Goal: Information Seeking & Learning: Learn about a topic

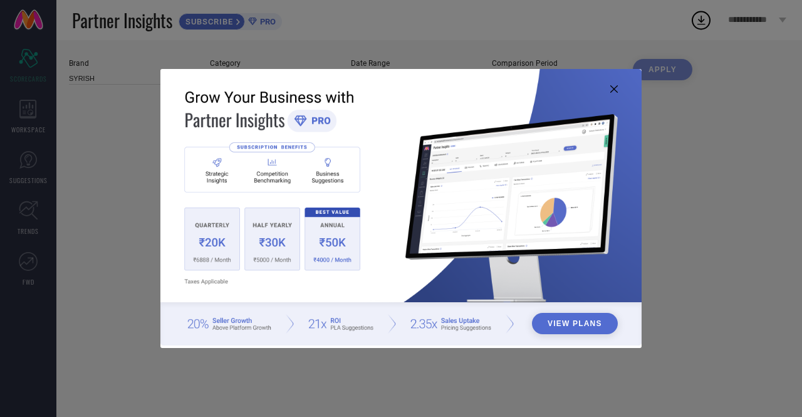
type input "All"
click at [615, 85] on icon at bounding box center [615, 89] width 8 height 8
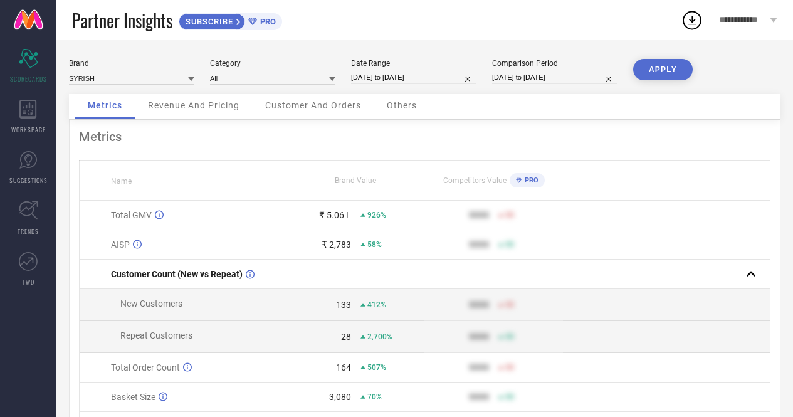
click at [413, 75] on input "[DATE] to [DATE]" at bounding box center [413, 77] width 125 height 13
select select "7"
select select "2025"
select select "8"
select select "2025"
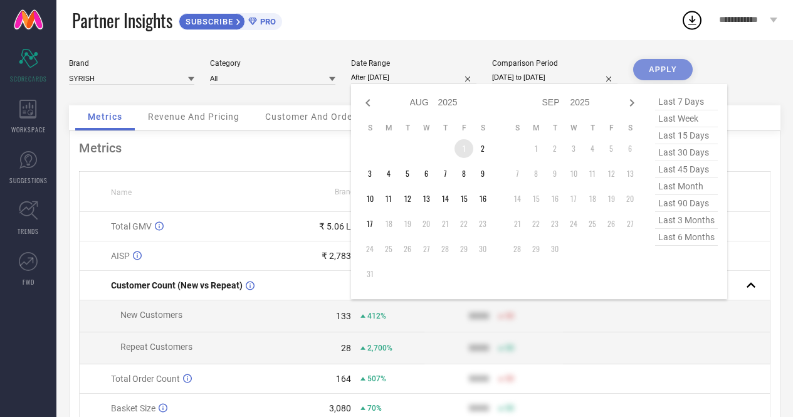
click at [462, 150] on td "1" at bounding box center [463, 148] width 19 height 19
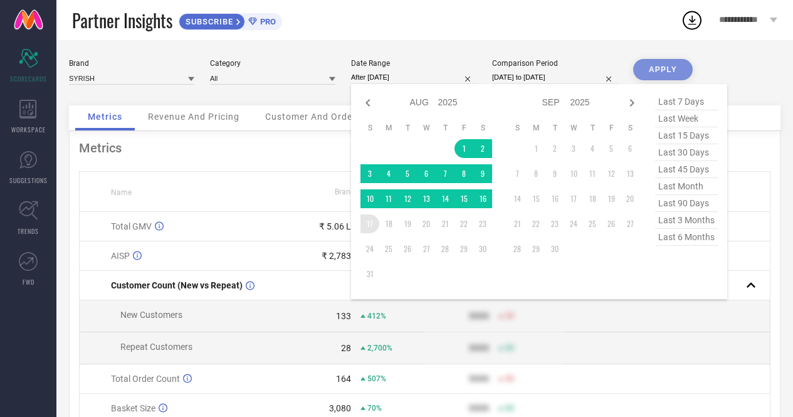
type input "[DATE] to [DATE]"
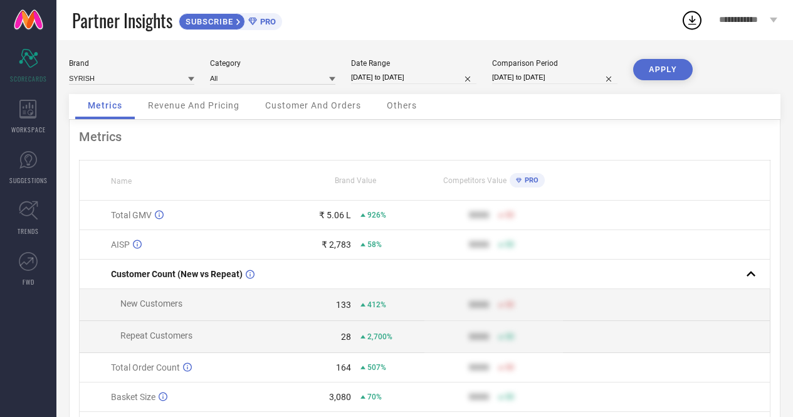
click at [655, 70] on button "APPLY" at bounding box center [663, 69] width 60 height 21
select select "7"
select select "2025"
select select "8"
select select "2025"
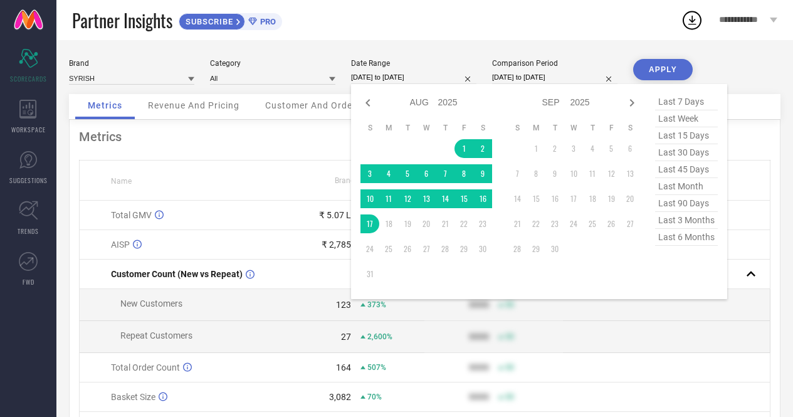
click at [416, 72] on input "[DATE] to [DATE]" at bounding box center [413, 77] width 125 height 13
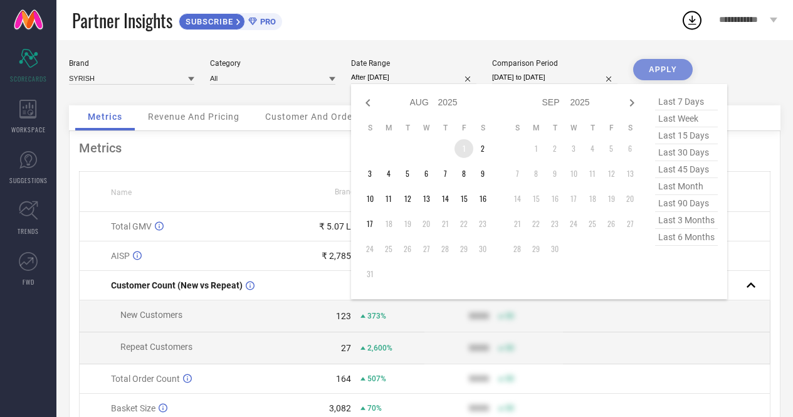
click at [461, 145] on td "1" at bounding box center [463, 148] width 19 height 19
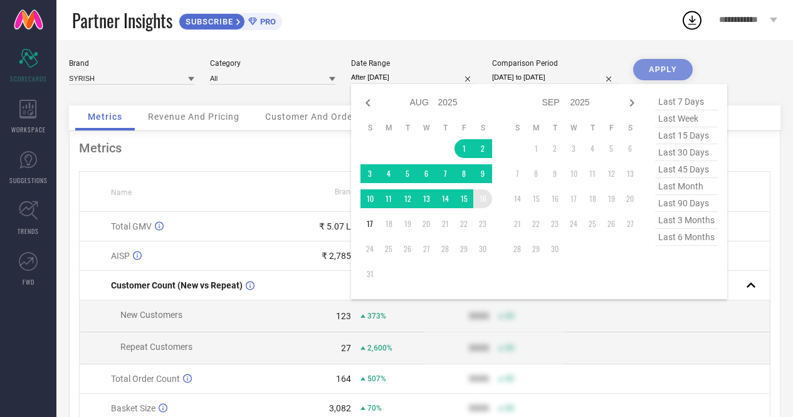
type input "[DATE] to [DATE]"
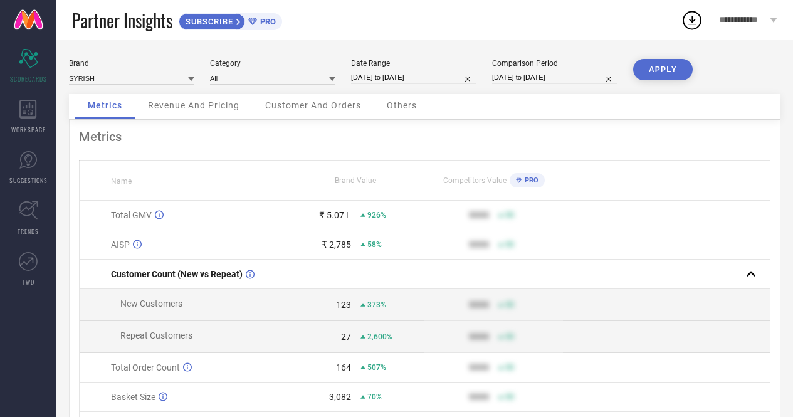
click at [659, 63] on button "APPLY" at bounding box center [663, 69] width 60 height 21
select select "7"
select select "2024"
select select "8"
select select "2024"
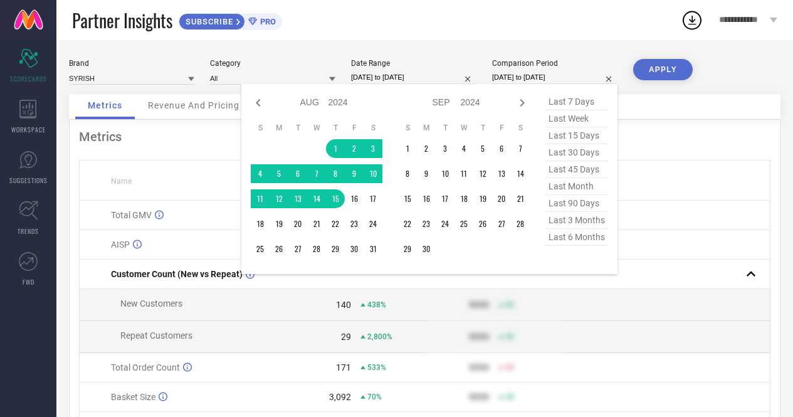
click at [530, 76] on input "[DATE] to [DATE]" at bounding box center [554, 77] width 125 height 13
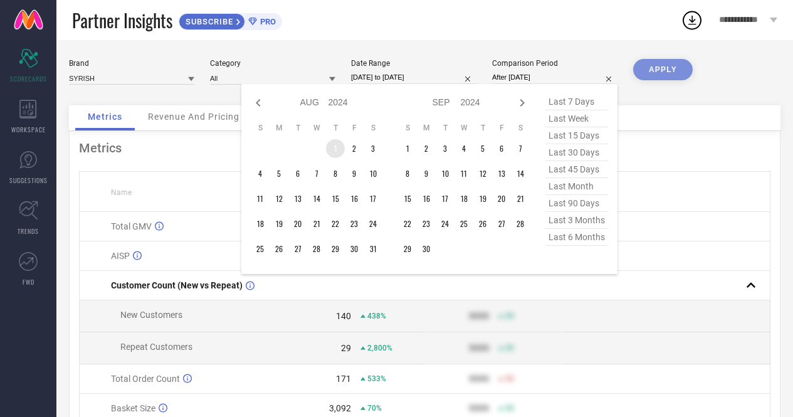
click at [339, 149] on td "1" at bounding box center [335, 148] width 19 height 19
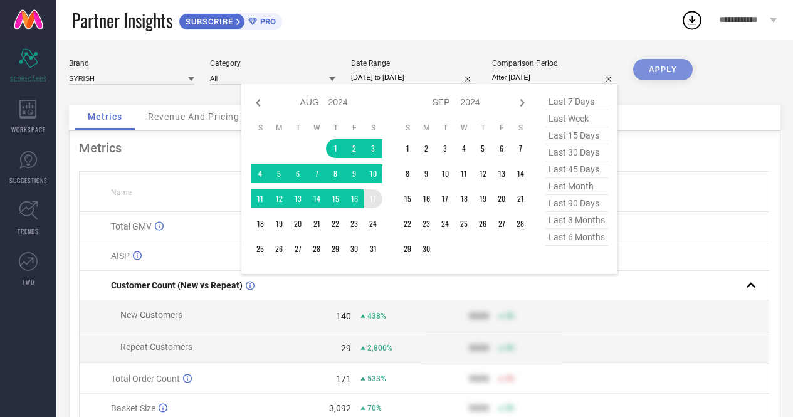
type input "[DATE] to [DATE]"
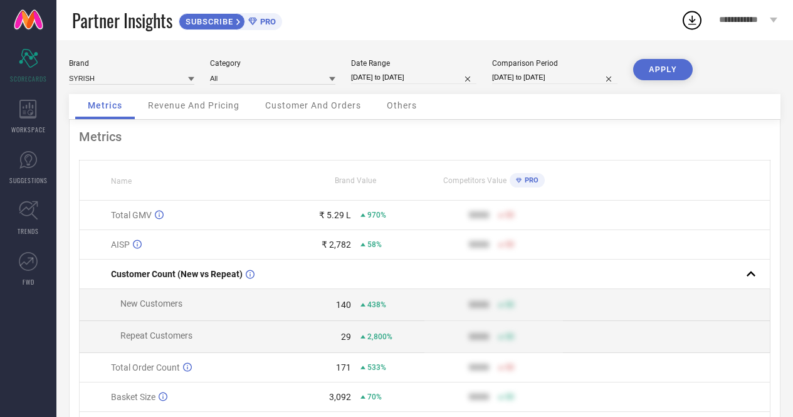
click at [669, 67] on button "APPLY" at bounding box center [663, 69] width 60 height 21
select select "7"
select select "2025"
select select "8"
select select "2025"
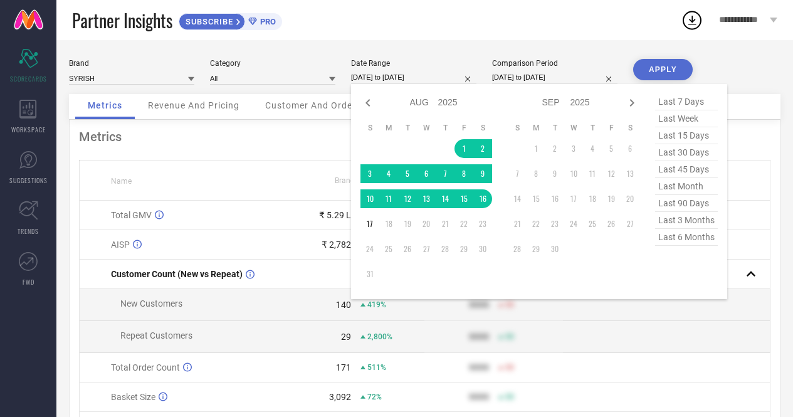
click at [407, 75] on input "[DATE] to [DATE]" at bounding box center [413, 77] width 125 height 13
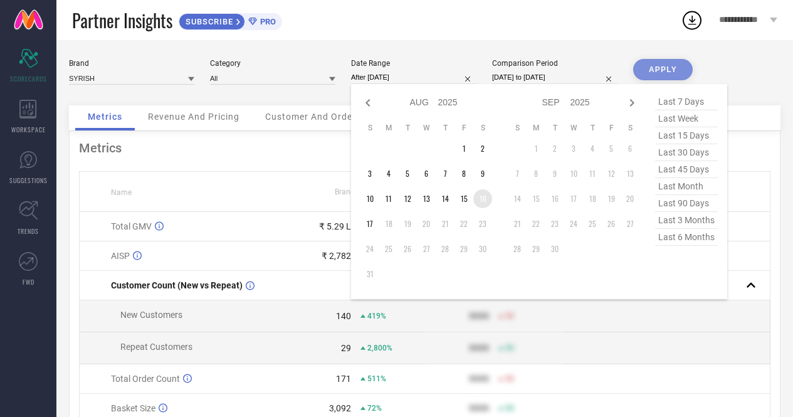
click at [481, 204] on td "16" at bounding box center [482, 198] width 19 height 19
type input "[DATE] to [DATE]"
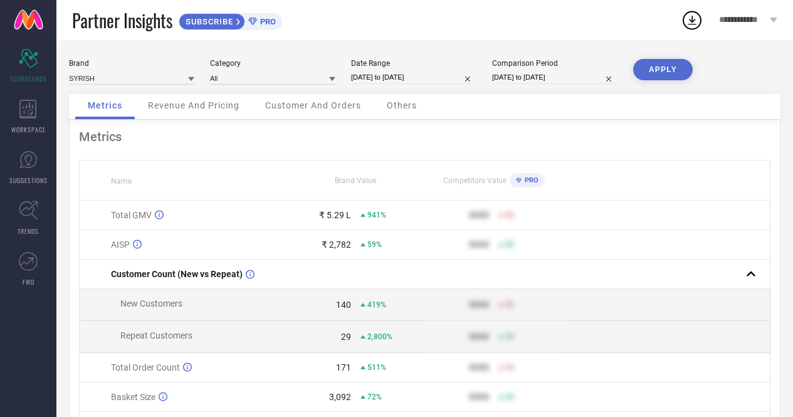
click at [650, 70] on button "APPLY" at bounding box center [663, 69] width 60 height 21
select select "7"
select select "2025"
select select "8"
select select "2025"
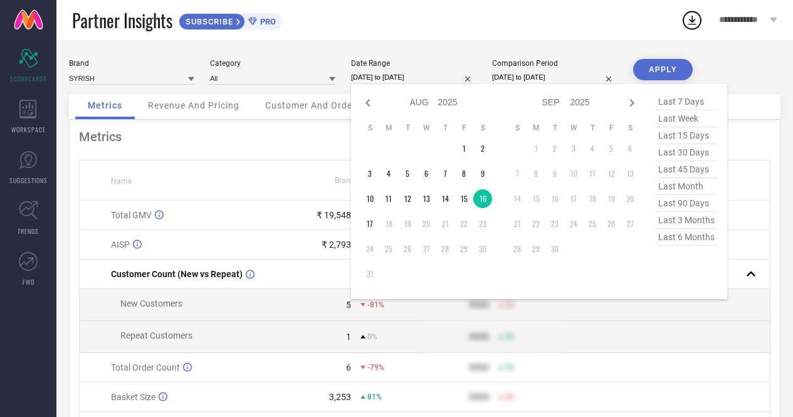
click at [395, 76] on input "[DATE] to [DATE]" at bounding box center [413, 77] width 125 height 13
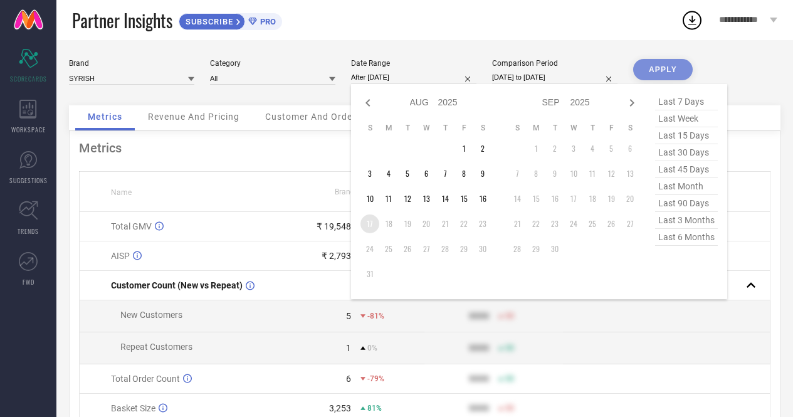
click at [370, 228] on td "17" at bounding box center [369, 223] width 19 height 19
type input "[DATE] to [DATE]"
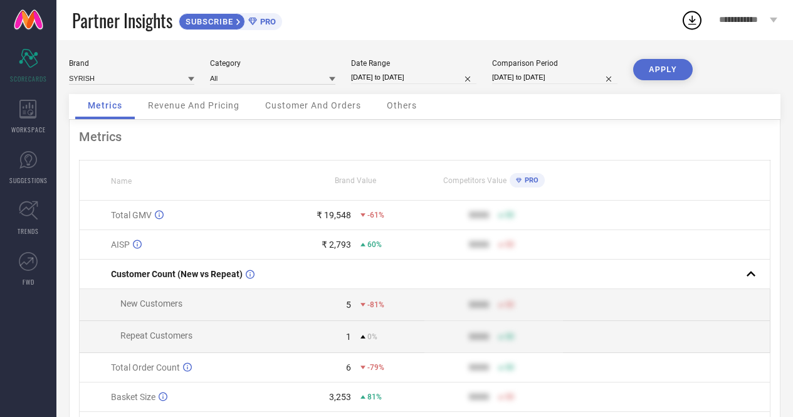
click at [656, 66] on button "APPLY" at bounding box center [663, 69] width 60 height 21
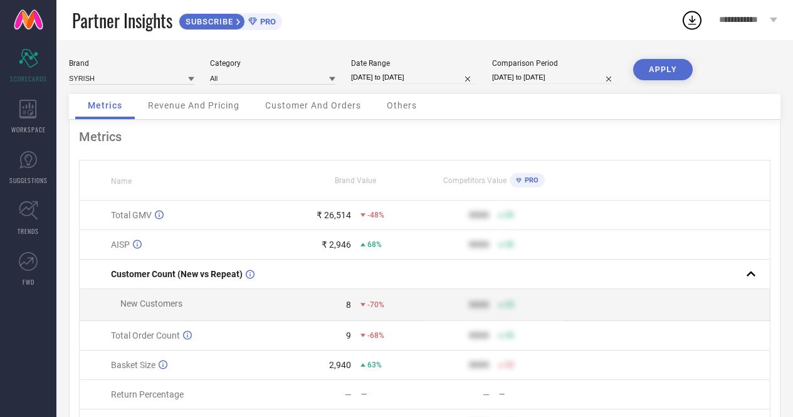
click at [335, 220] on div "₹ 26,514" at bounding box center [334, 215] width 34 height 10
click at [436, 191] on div "Competitors Value PRO" at bounding box center [493, 180] width 137 height 21
click at [339, 214] on div "₹ 26,514" at bounding box center [334, 215] width 34 height 10
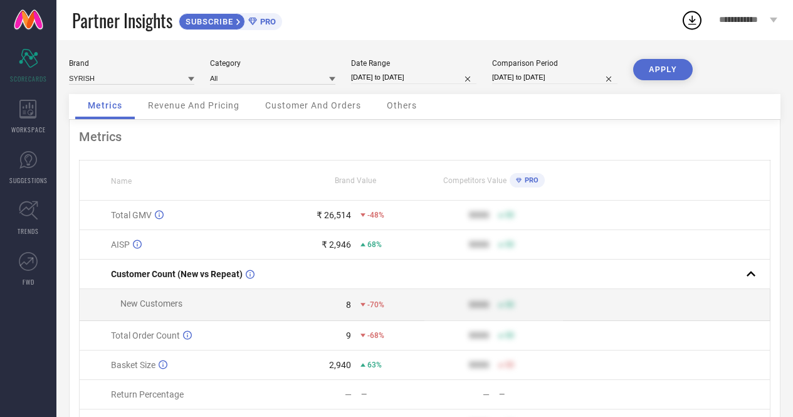
click at [406, 189] on th "Brand Value" at bounding box center [355, 180] width 138 height 40
select select "7"
select select "2025"
select select "8"
select select "2025"
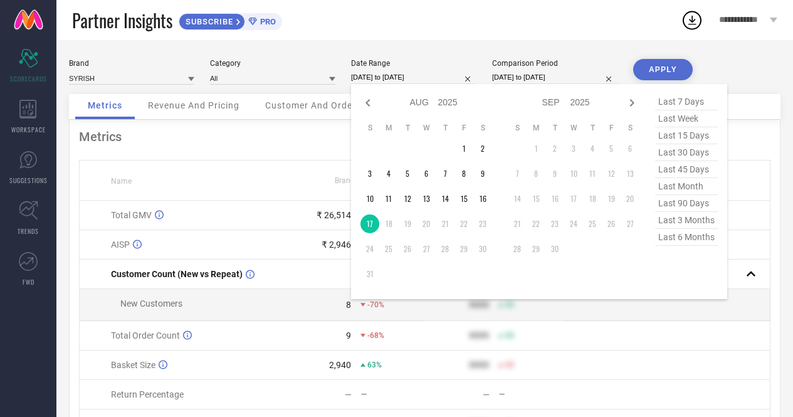
click at [394, 80] on input "[DATE] to [DATE]" at bounding box center [413, 77] width 125 height 13
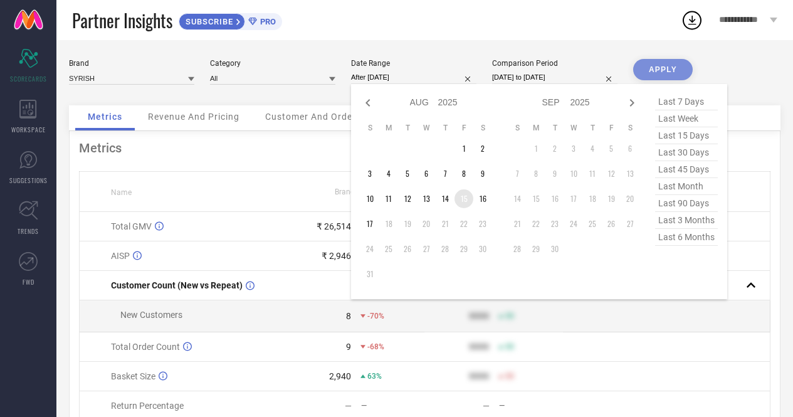
click at [461, 199] on td "15" at bounding box center [463, 198] width 19 height 19
type input "[DATE] to [DATE]"
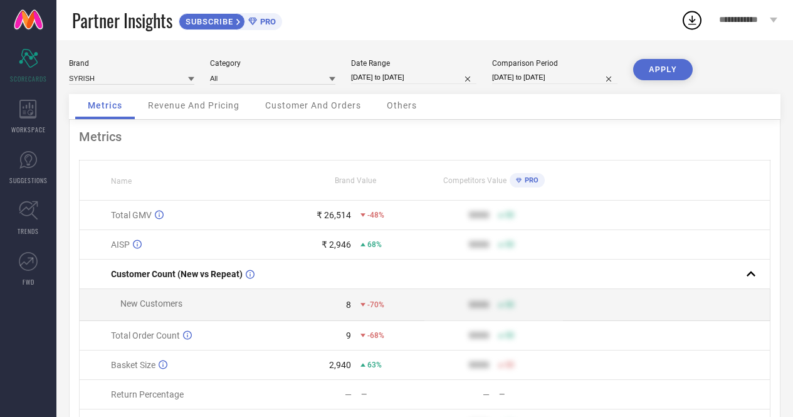
click at [648, 71] on button "APPLY" at bounding box center [663, 69] width 60 height 21
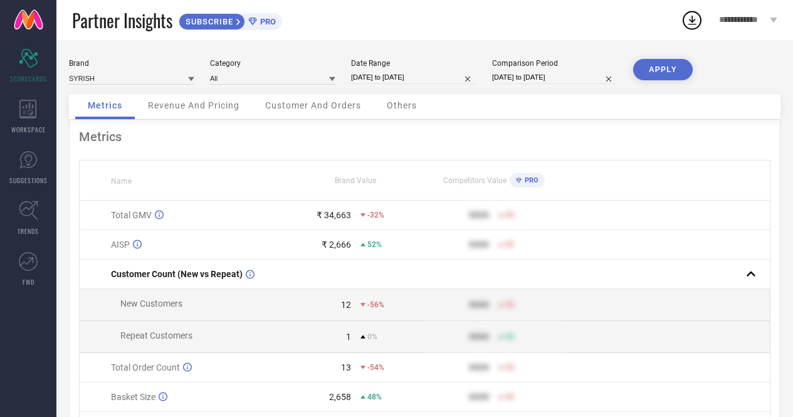
select select "7"
select select "2025"
select select "8"
select select "2025"
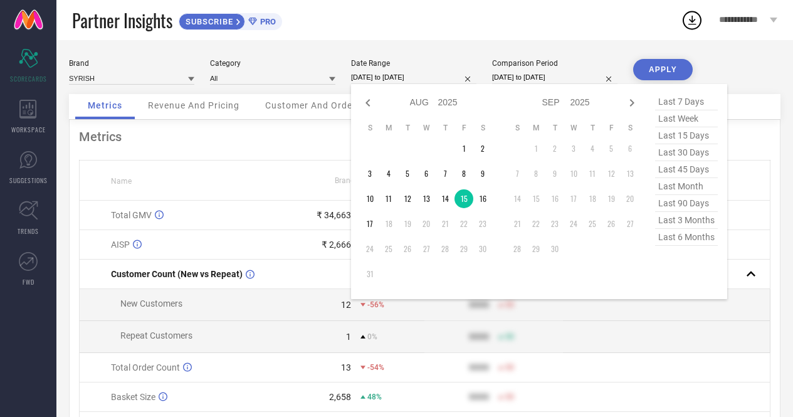
click at [386, 78] on input "[DATE] to [DATE]" at bounding box center [413, 77] width 125 height 13
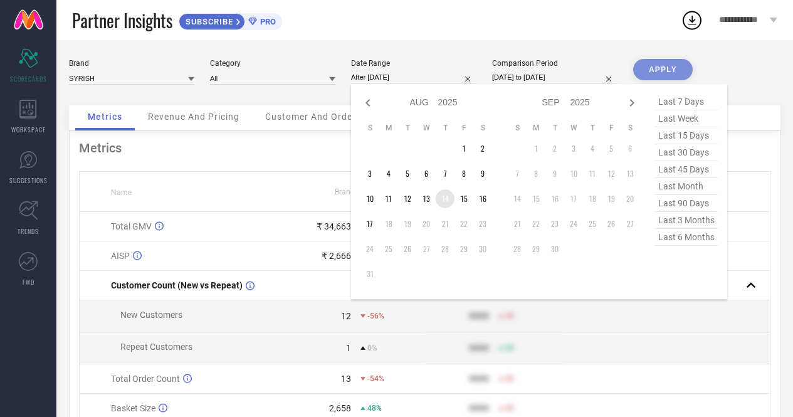
click at [441, 197] on td "14" at bounding box center [445, 198] width 19 height 19
type input "[DATE] to [DATE]"
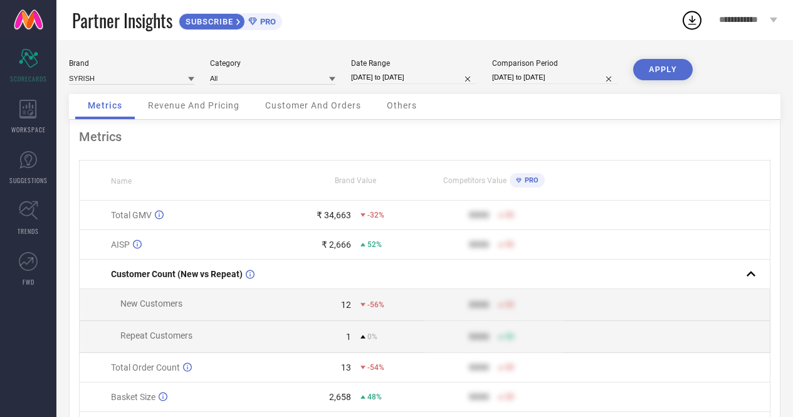
click at [666, 66] on button "APPLY" at bounding box center [663, 69] width 60 height 21
click at [393, 80] on input "[DATE] to [DATE]" at bounding box center [413, 77] width 125 height 13
select select "7"
select select "2025"
select select "8"
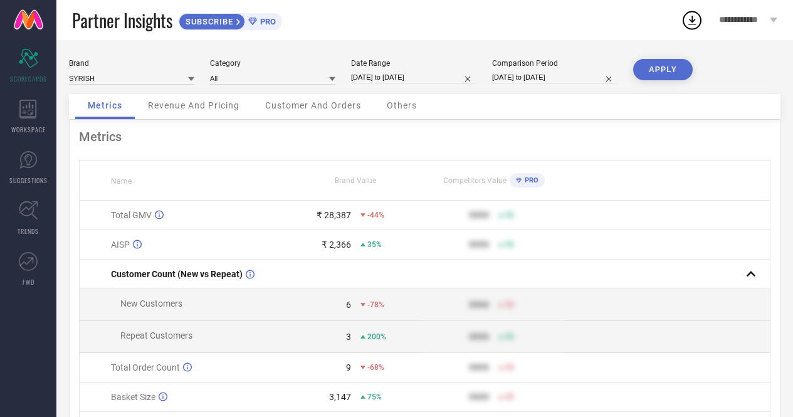
select select "2025"
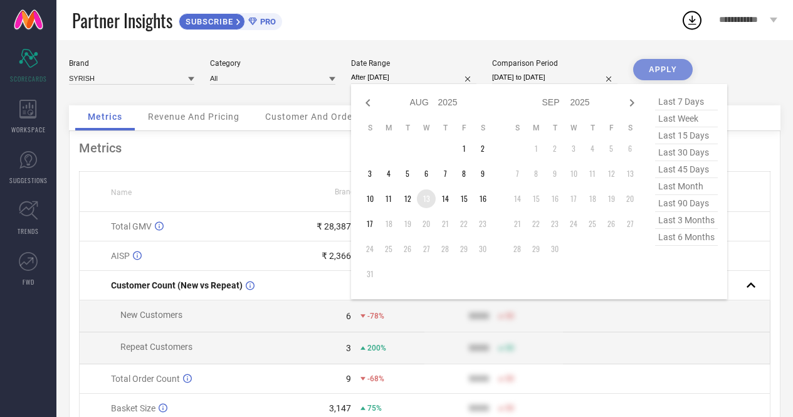
click at [428, 199] on td "13" at bounding box center [426, 198] width 19 height 19
type input "[DATE] to [DATE]"
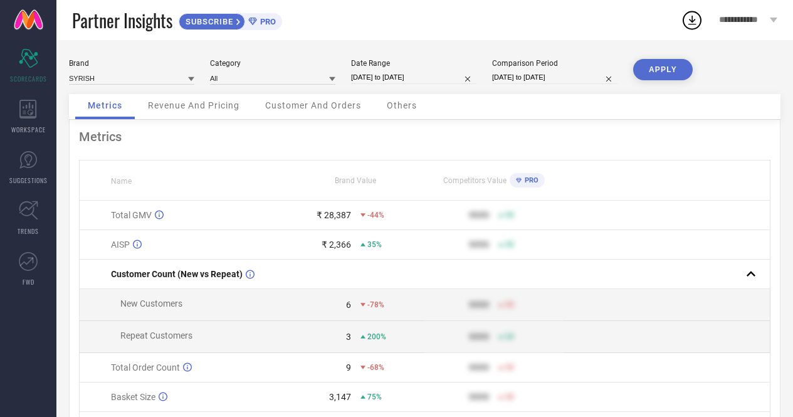
click at [658, 70] on button "APPLY" at bounding box center [663, 69] width 60 height 21
click at [396, 71] on div "Date Range [DATE] to [DATE]" at bounding box center [413, 72] width 125 height 26
click at [390, 80] on input "[DATE] to [DATE]" at bounding box center [413, 77] width 125 height 13
select select "7"
select select "2025"
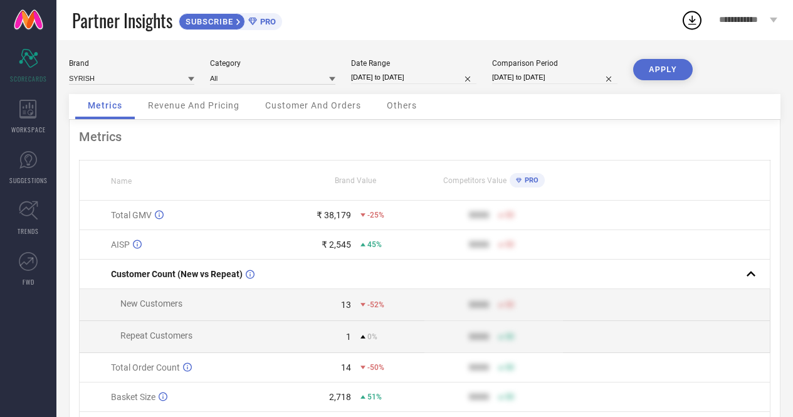
select select "8"
select select "2025"
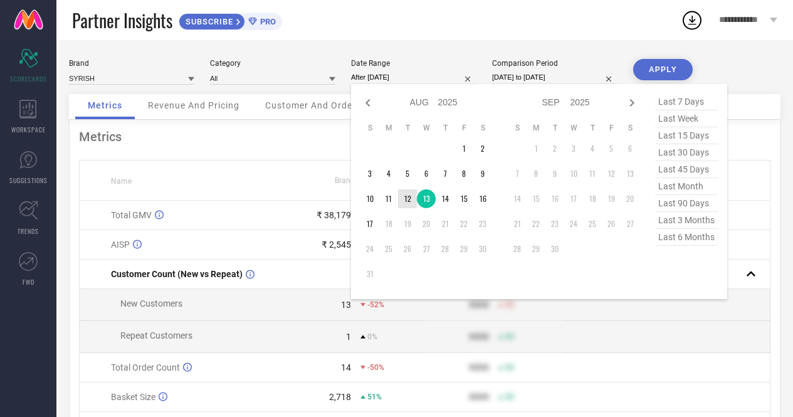
click at [405, 204] on td "12" at bounding box center [407, 198] width 19 height 19
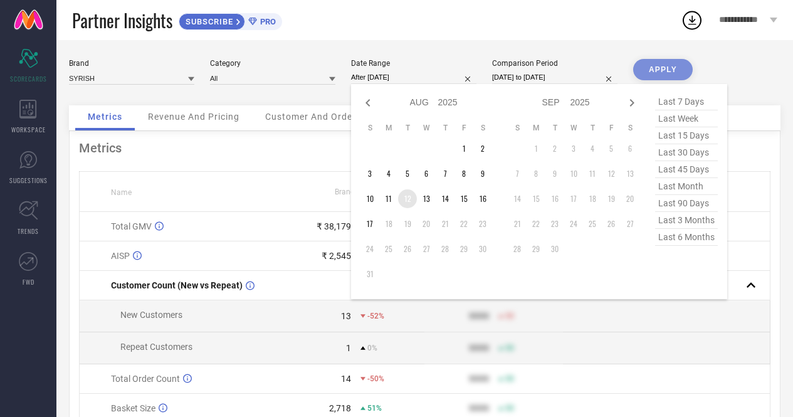
type input "[DATE] to [DATE]"
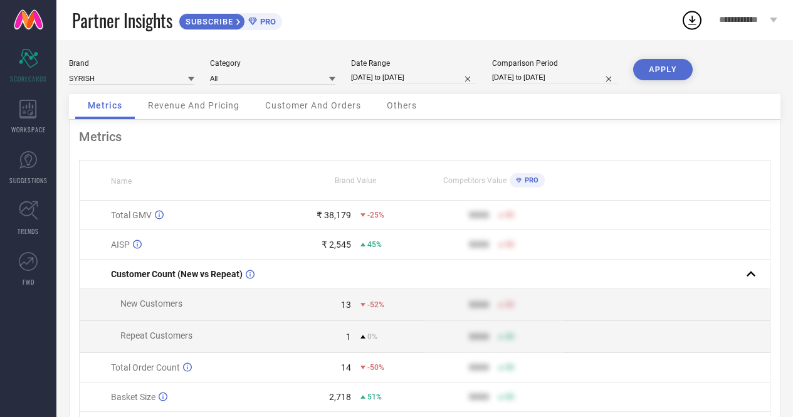
click at [659, 74] on button "APPLY" at bounding box center [663, 69] width 60 height 21
click at [396, 79] on input "[DATE] to [DATE]" at bounding box center [413, 77] width 125 height 13
select select "7"
select select "2025"
select select "8"
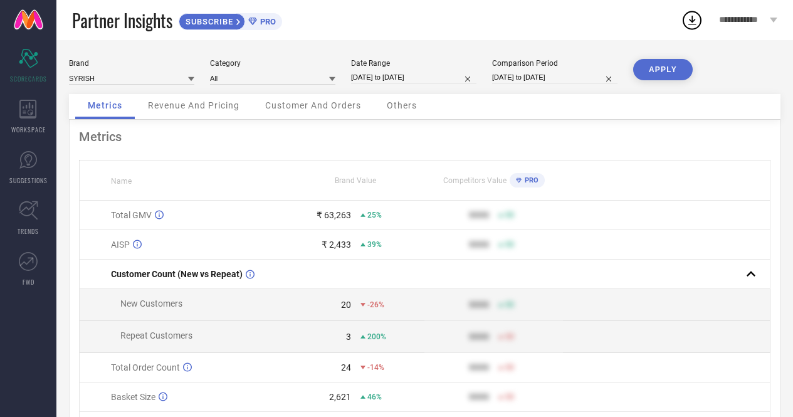
select select "2025"
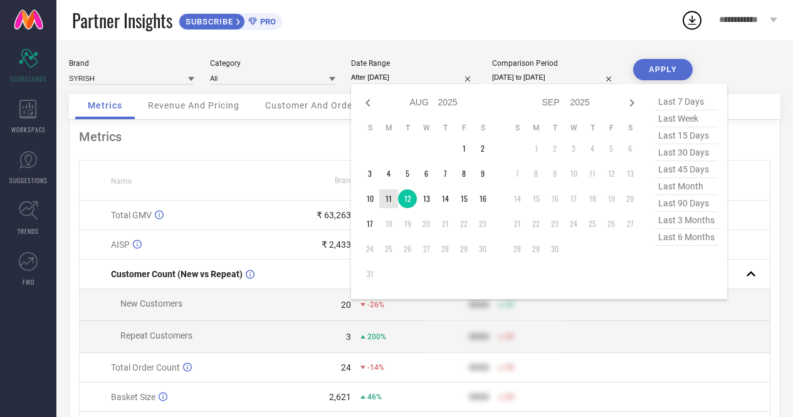
click at [387, 197] on td "11" at bounding box center [388, 198] width 19 height 19
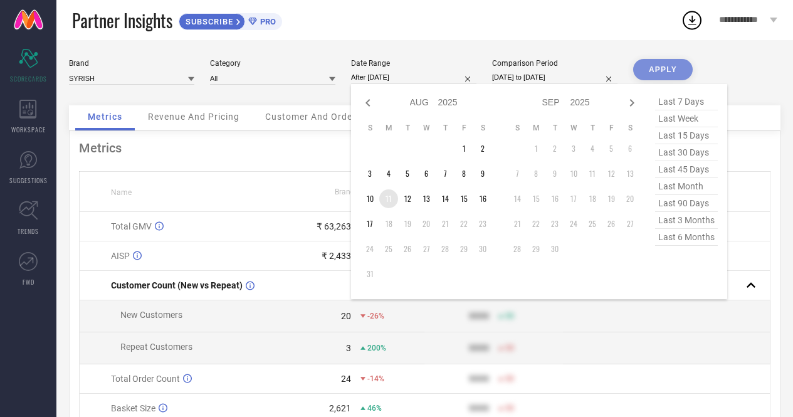
type input "[DATE] to [DATE]"
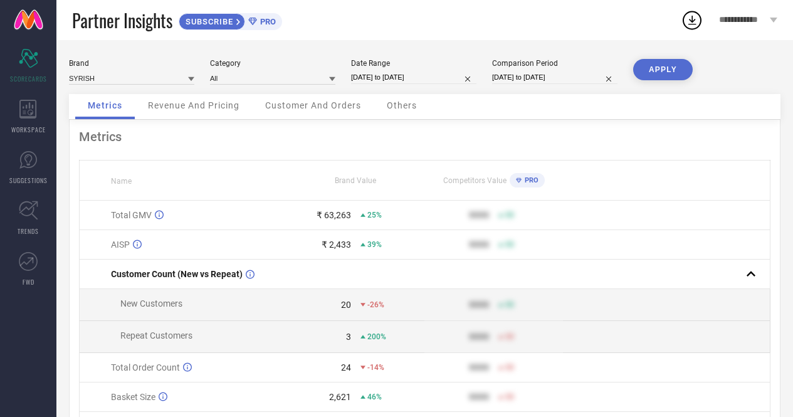
click at [654, 71] on button "APPLY" at bounding box center [663, 69] width 60 height 21
click at [368, 80] on input "[DATE] to [DATE]" at bounding box center [413, 77] width 125 height 13
select select "7"
select select "2025"
select select "8"
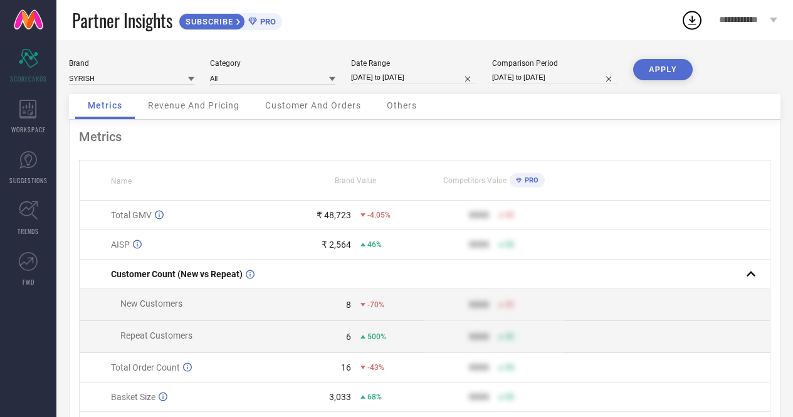
select select "2025"
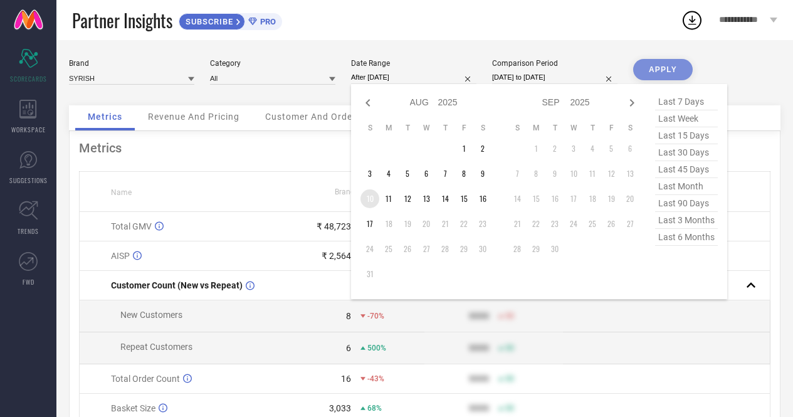
click at [370, 202] on td "10" at bounding box center [369, 198] width 19 height 19
type input "[DATE] to [DATE]"
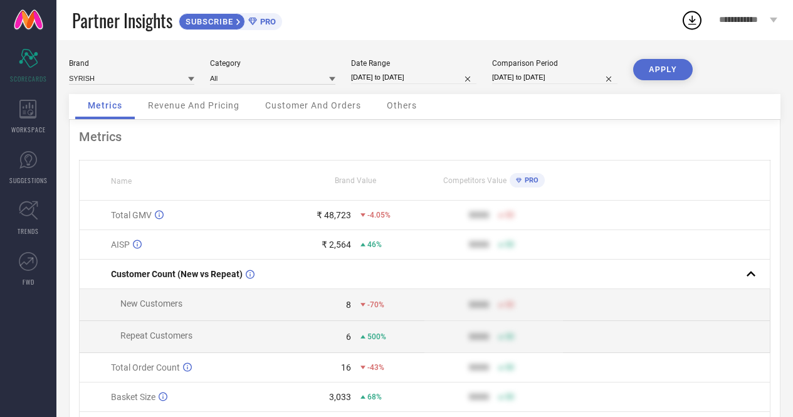
click at [655, 72] on button "APPLY" at bounding box center [663, 69] width 60 height 21
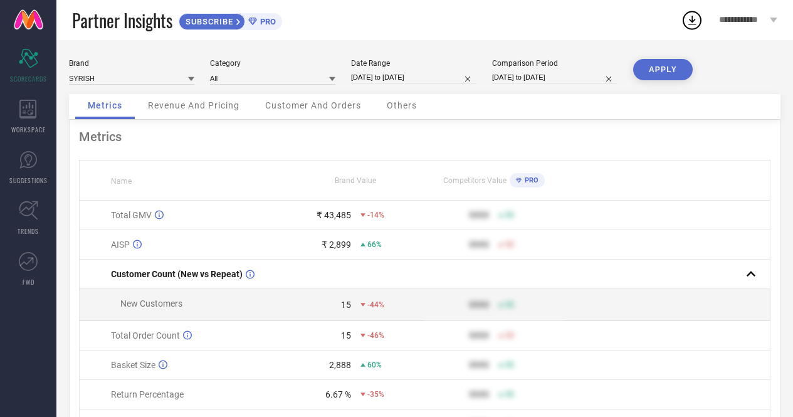
select select "7"
select select "2025"
select select "8"
select select "2025"
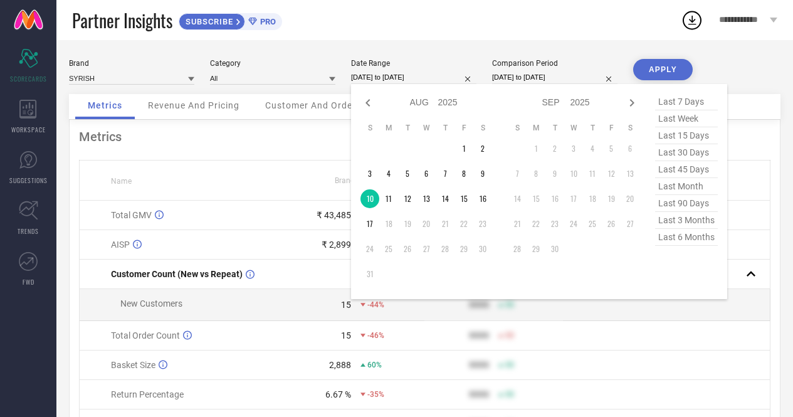
click at [381, 76] on input "[DATE] to [DATE]" at bounding box center [413, 77] width 125 height 13
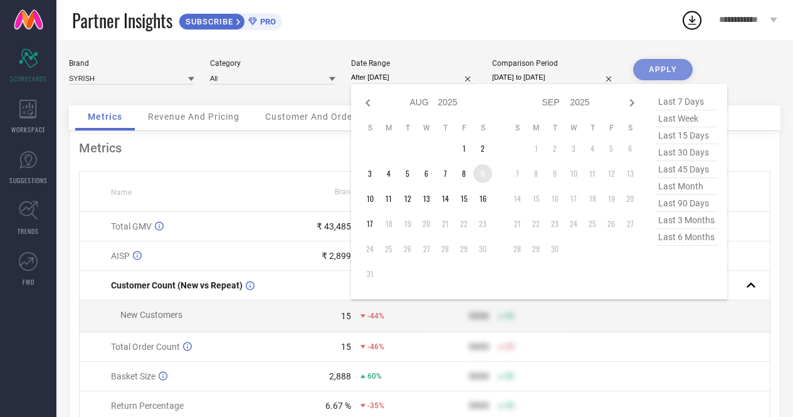
click at [479, 176] on td "9" at bounding box center [482, 173] width 19 height 19
type input "[DATE] to [DATE]"
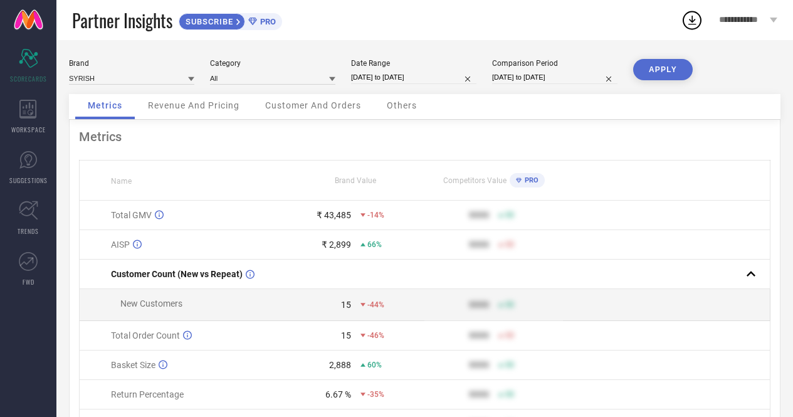
click at [661, 68] on button "APPLY" at bounding box center [663, 69] width 60 height 21
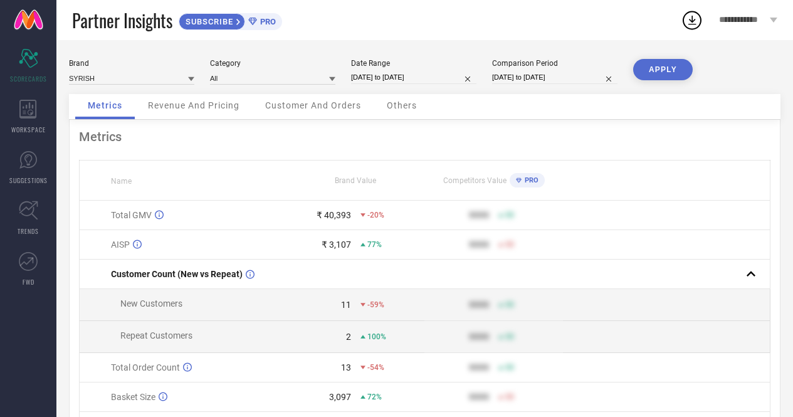
select select "7"
select select "2025"
select select "8"
select select "2025"
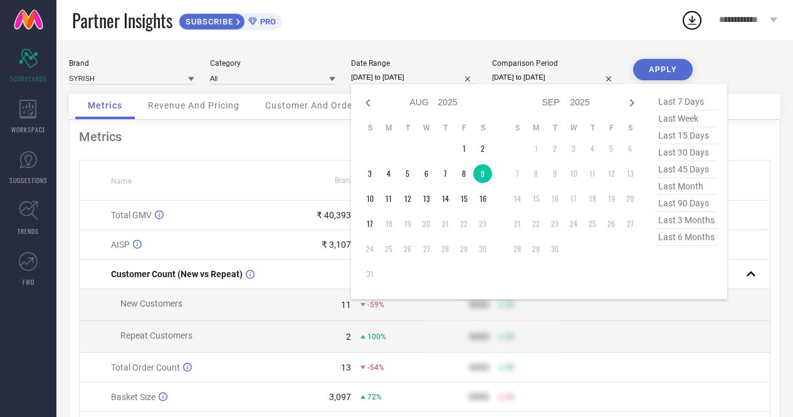
click at [396, 74] on input "[DATE] to [DATE]" at bounding box center [413, 77] width 125 height 13
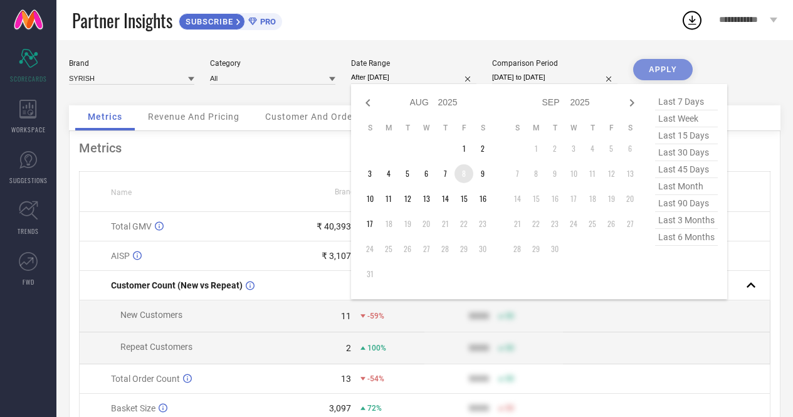
click at [461, 172] on td "8" at bounding box center [463, 173] width 19 height 19
type input "[DATE] to [DATE]"
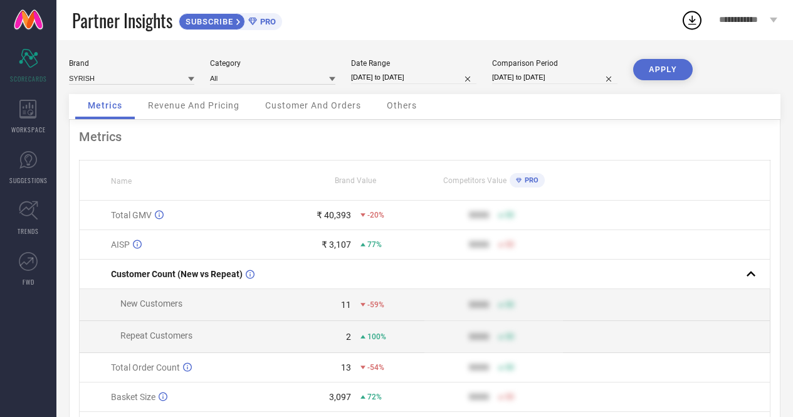
click at [658, 70] on button "APPLY" at bounding box center [663, 69] width 60 height 21
select select "7"
select select "2025"
select select "8"
select select "2025"
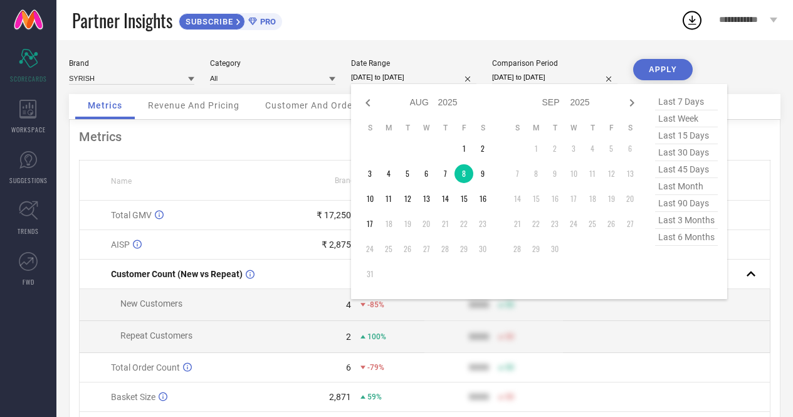
click at [382, 76] on input "[DATE] to [DATE]" at bounding box center [413, 77] width 125 height 13
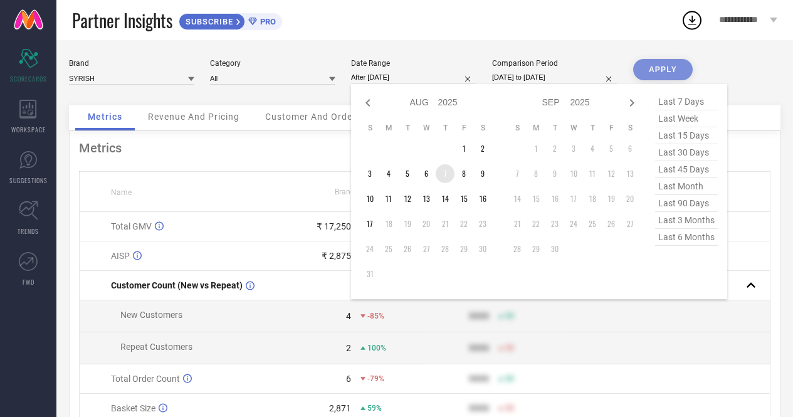
click at [442, 174] on td "7" at bounding box center [445, 173] width 19 height 19
type input "[DATE] to [DATE]"
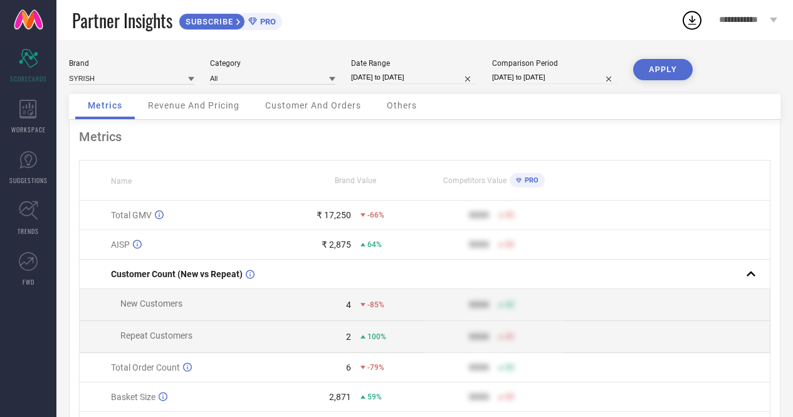
click at [663, 75] on button "APPLY" at bounding box center [663, 69] width 60 height 21
select select "7"
select select "2025"
select select "8"
select select "2025"
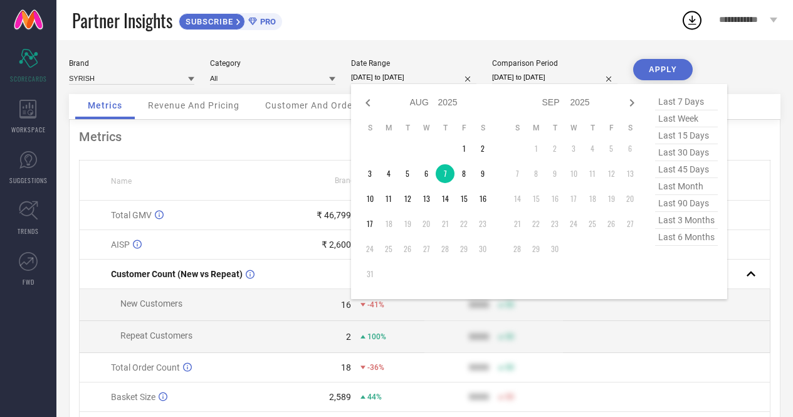
click at [382, 75] on input "[DATE] to [DATE]" at bounding box center [413, 77] width 125 height 13
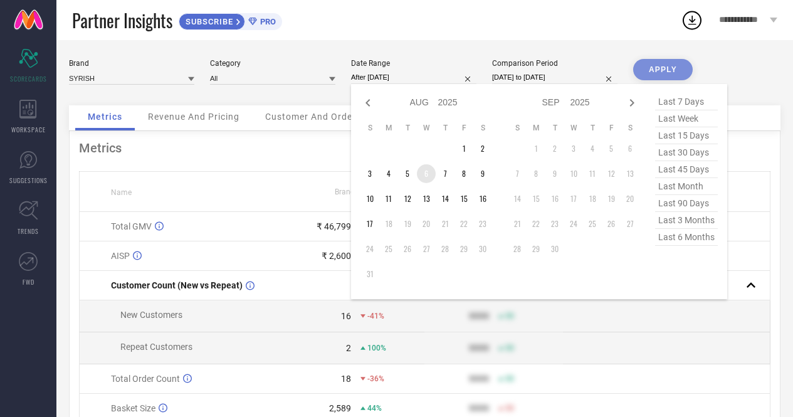
click at [423, 176] on td "6" at bounding box center [426, 173] width 19 height 19
type input "[DATE] to [DATE]"
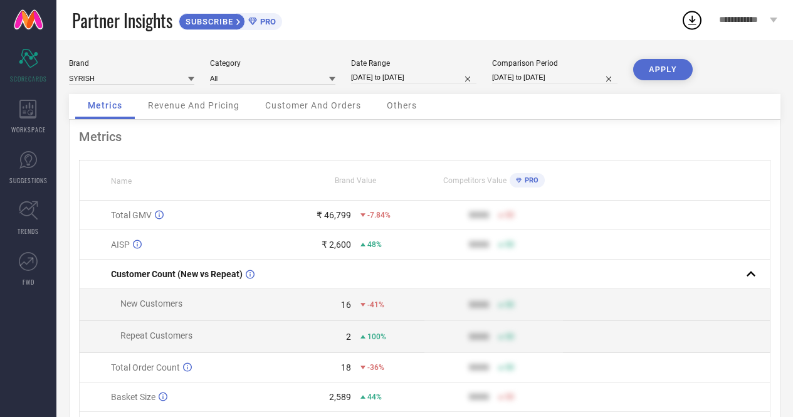
click at [656, 68] on button "APPLY" at bounding box center [663, 69] width 60 height 21
click at [22, 214] on icon at bounding box center [28, 210] width 19 height 19
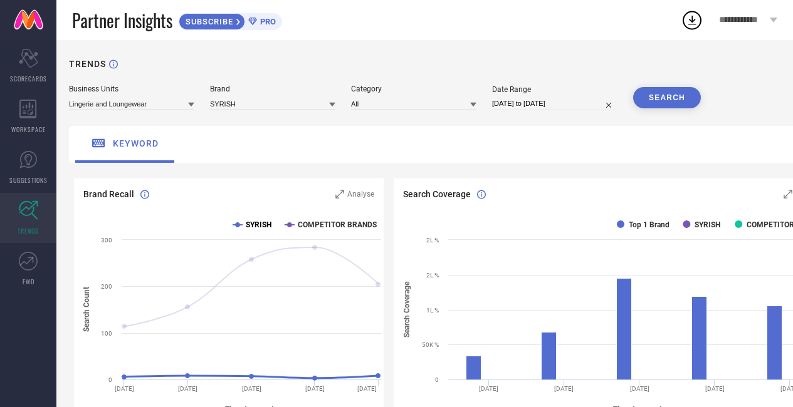
click at [256, 224] on text "SYRISH" at bounding box center [259, 225] width 26 height 9
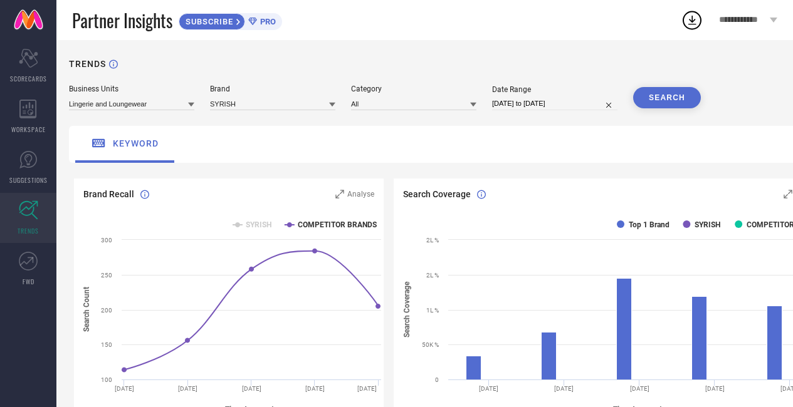
click at [327, 232] on rect at bounding box center [230, 316] width 313 height 213
click at [323, 226] on text "COMPETITOR BRANDS" at bounding box center [337, 225] width 79 height 9
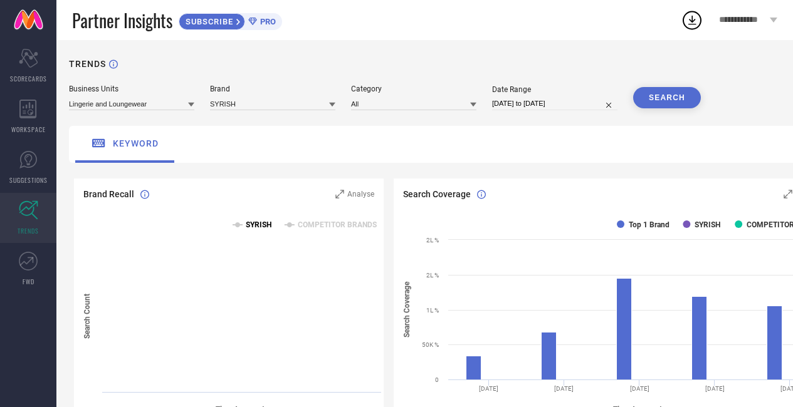
click at [247, 224] on text "SYRISH" at bounding box center [259, 225] width 26 height 9
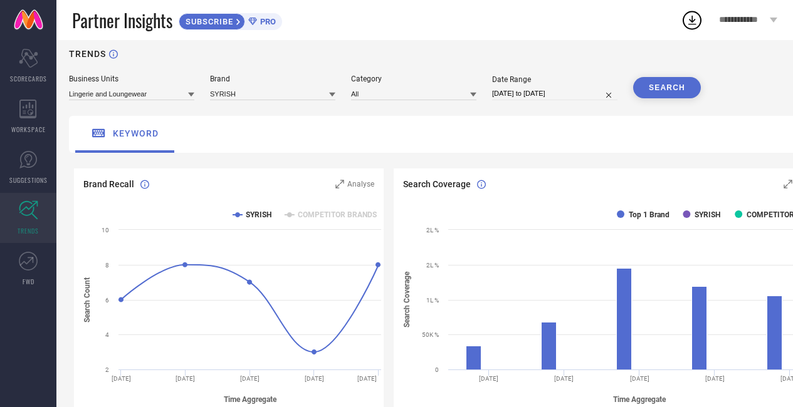
scroll to position [11, 0]
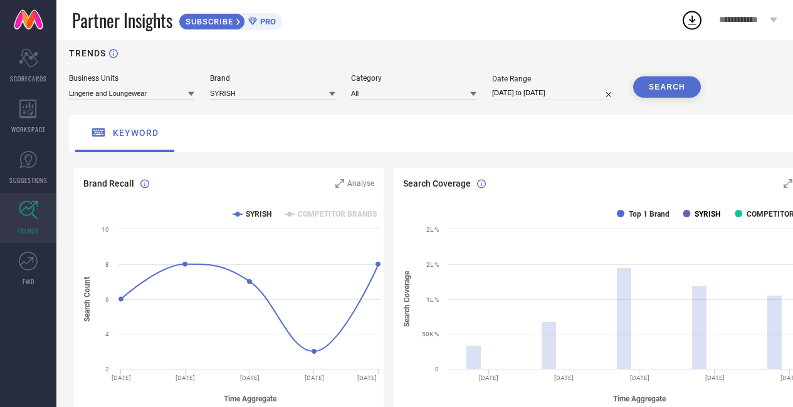
click at [712, 214] on text "SYRISH" at bounding box center [708, 214] width 26 height 9
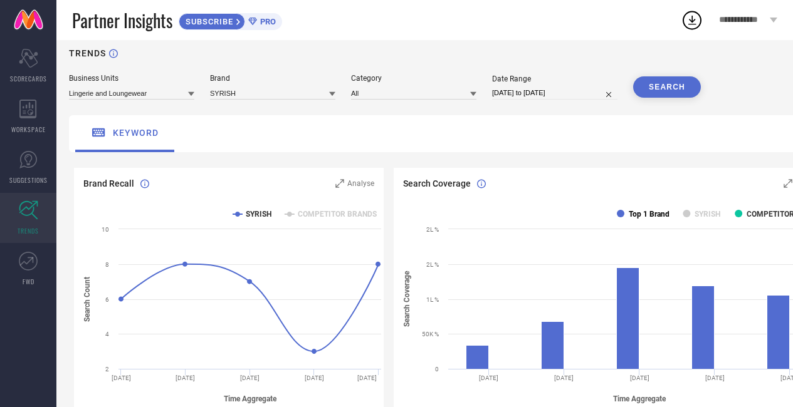
click at [648, 214] on text "Top 1 Brand" at bounding box center [649, 214] width 41 height 9
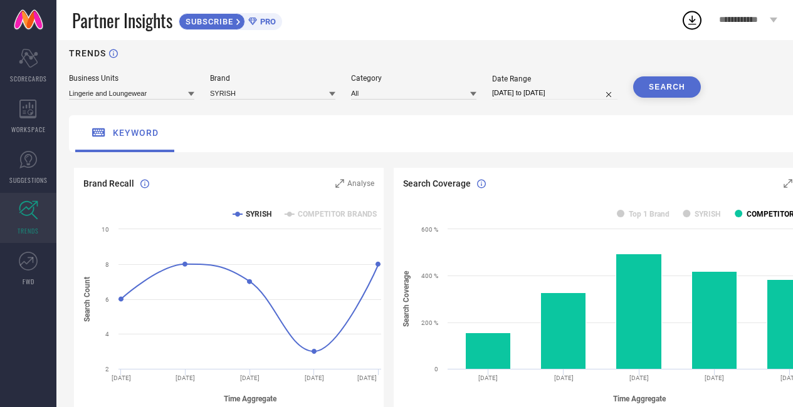
click at [758, 213] on text "COMPETITOR BRANDS" at bounding box center [786, 214] width 79 height 9
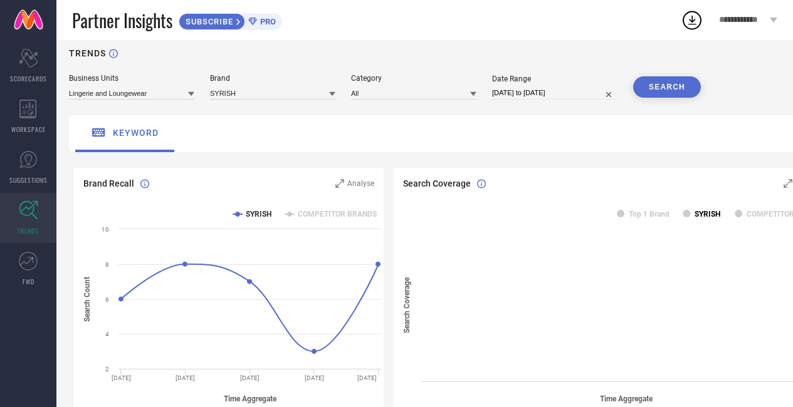
click at [691, 214] on rect at bounding box center [687, 214] width 8 height 8
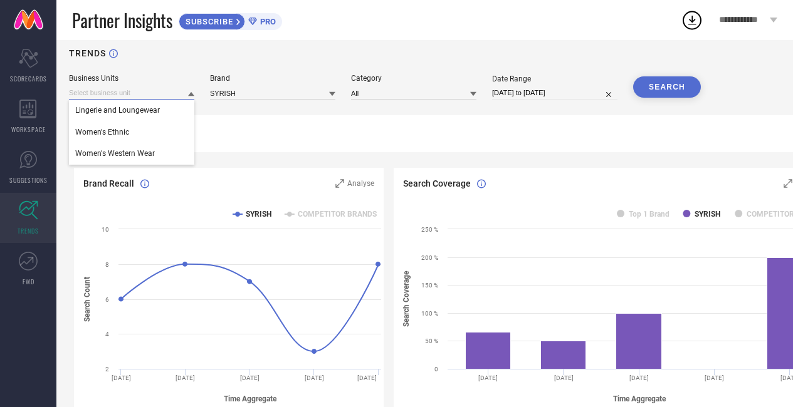
click at [153, 95] on input at bounding box center [131, 93] width 125 height 13
click at [191, 94] on icon at bounding box center [191, 94] width 6 height 4
click at [132, 137] on div "Women's Ethnic" at bounding box center [131, 132] width 125 height 21
click at [332, 94] on icon at bounding box center [332, 94] width 6 height 4
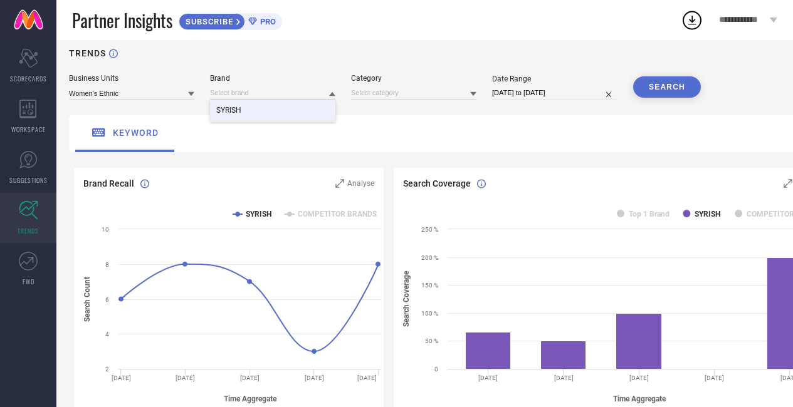
click at [307, 108] on div "SYRISH" at bounding box center [272, 110] width 125 height 21
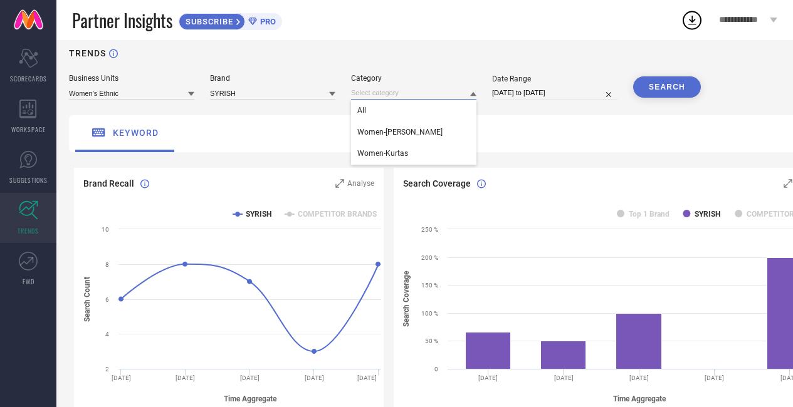
click at [448, 96] on input at bounding box center [413, 93] width 125 height 13
click at [475, 91] on div at bounding box center [473, 94] width 6 height 12
click at [447, 108] on div "All" at bounding box center [413, 110] width 125 height 21
click at [662, 81] on button "SEARCH" at bounding box center [667, 86] width 68 height 21
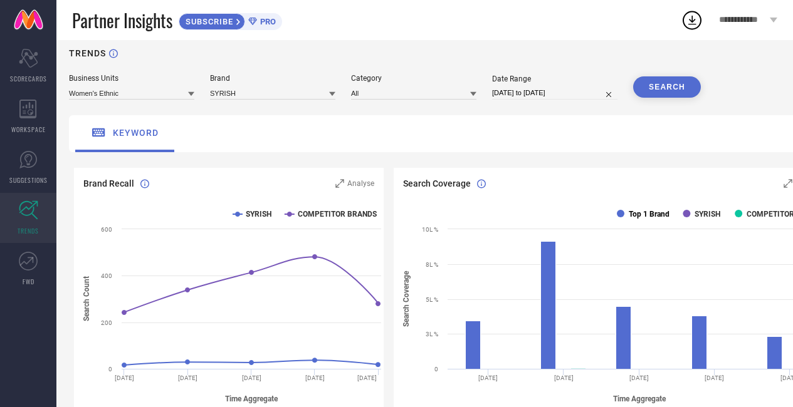
click at [659, 216] on text "Top 1 Brand" at bounding box center [649, 214] width 41 height 9
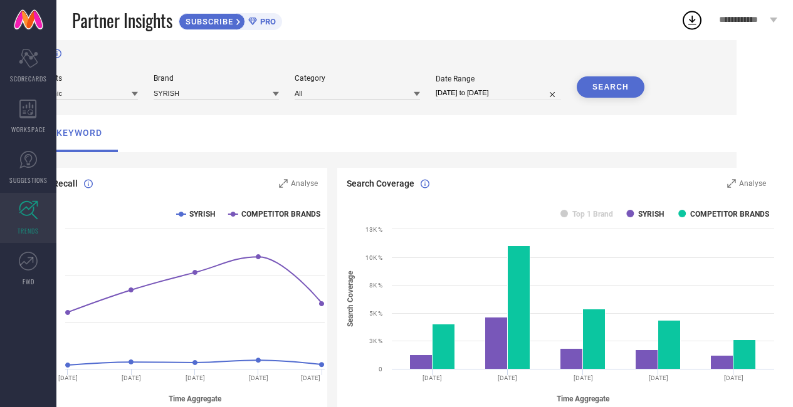
scroll to position [11, 65]
